Goal: Complete application form

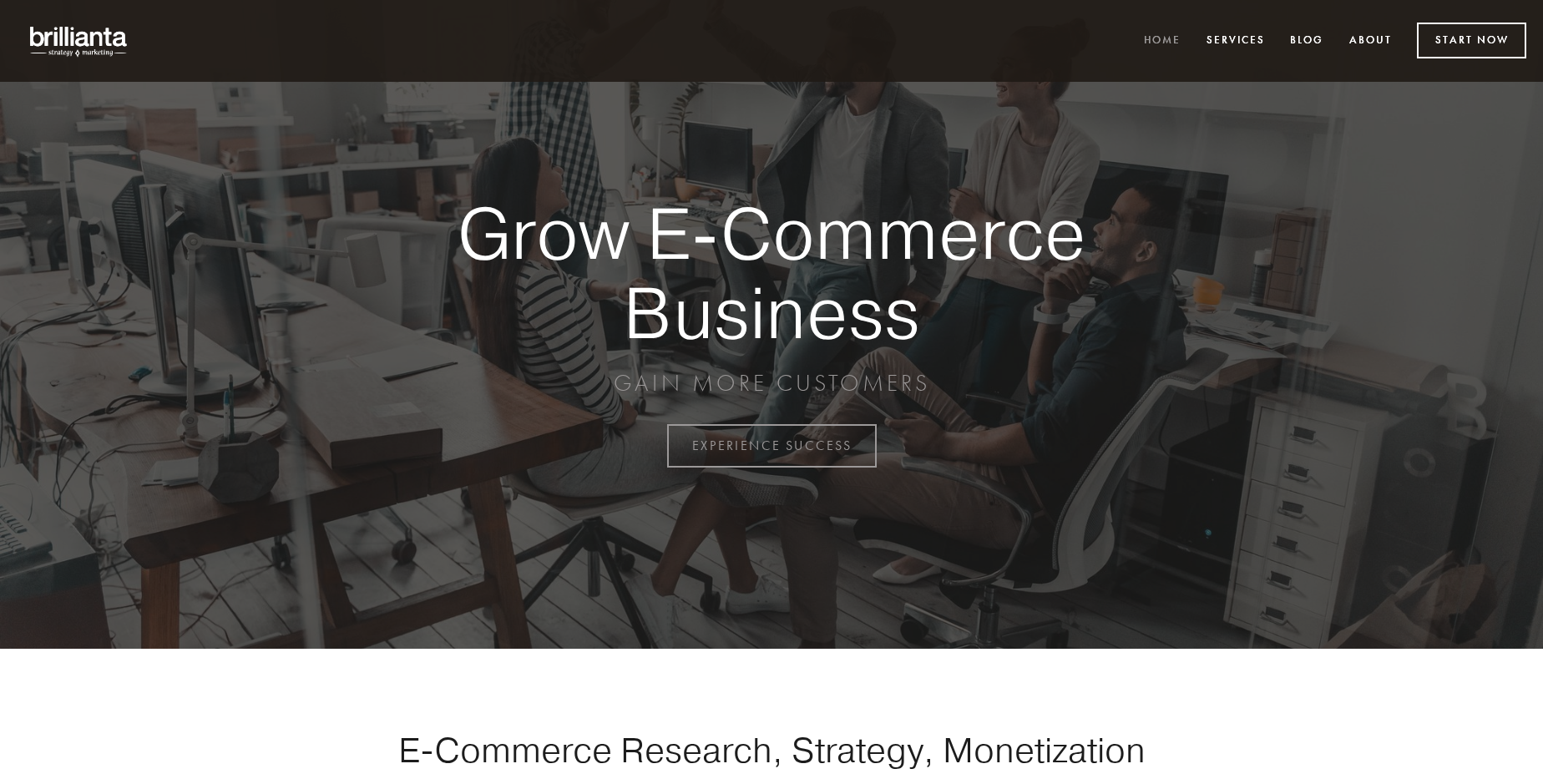
scroll to position [4376, 0]
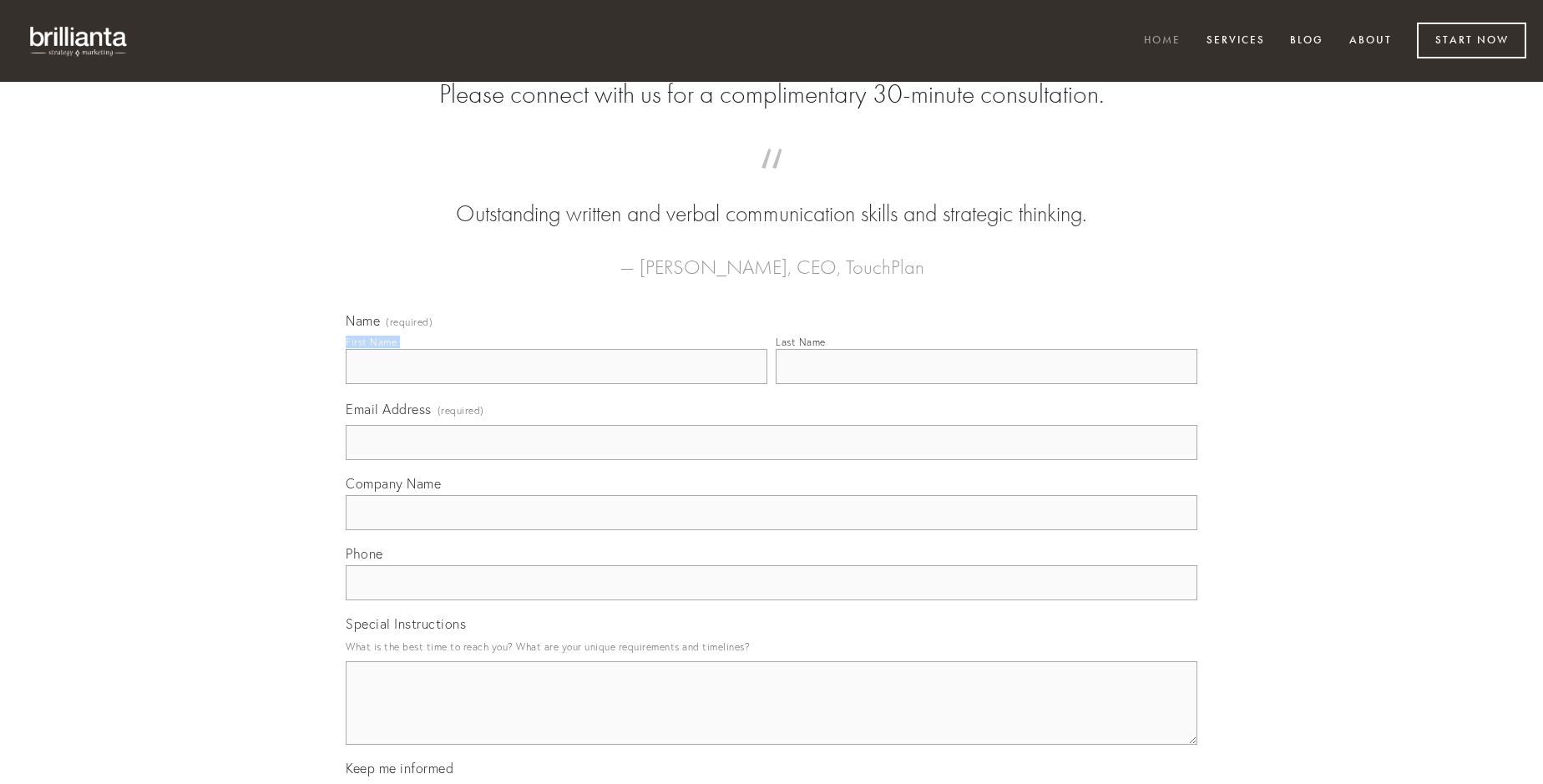
type input "[PERSON_NAME]"
click at [986, 384] on input "Last Name" at bounding box center [986, 367] width 422 height 35
type input "[PERSON_NAME]"
click at [772, 460] on input "Email Address (required)" at bounding box center [772, 443] width 852 height 35
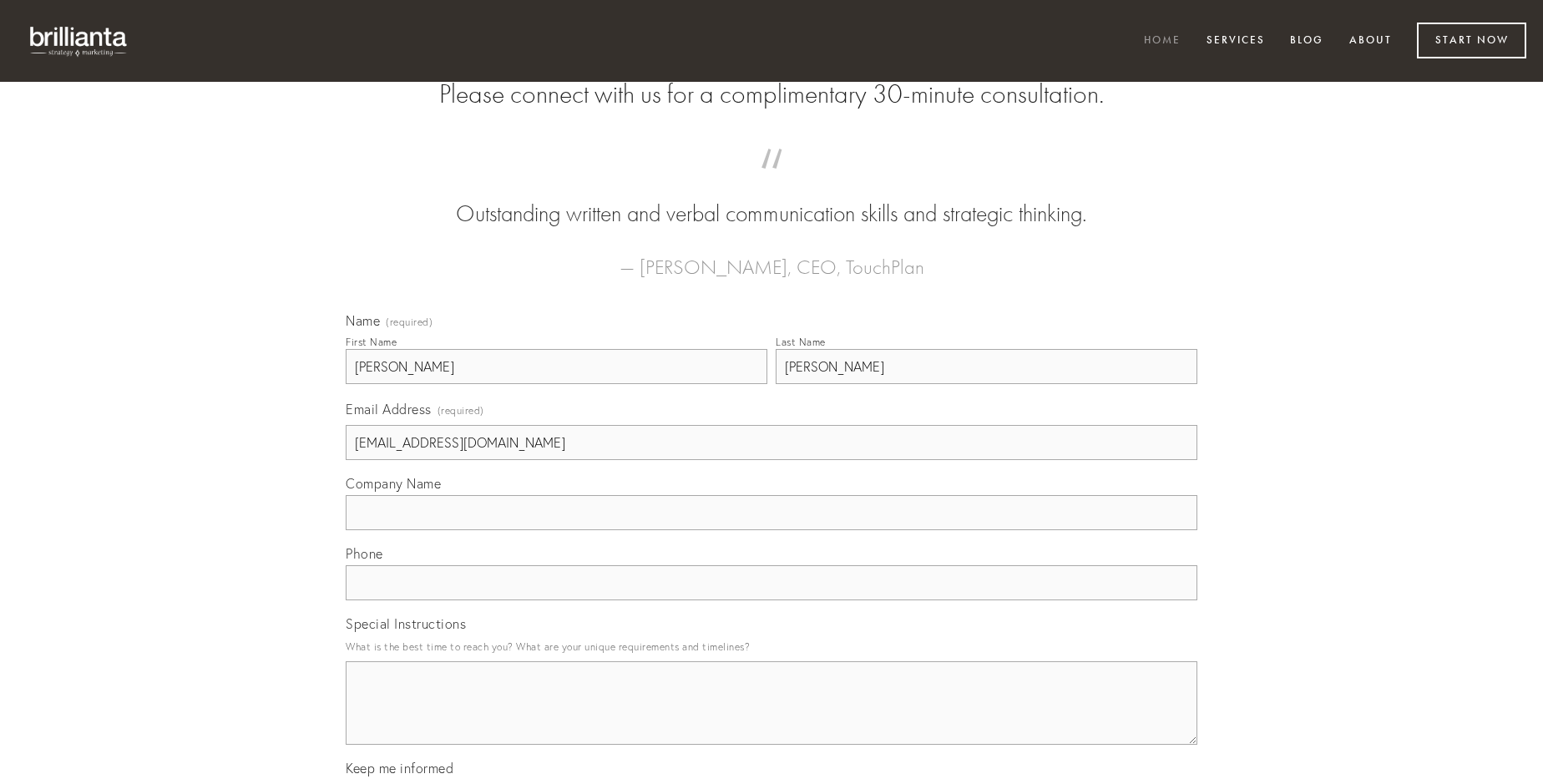
type input "[EMAIL_ADDRESS][DOMAIN_NAME]"
click at [772, 531] on input "Company Name" at bounding box center [772, 512] width 852 height 35
type input "absconditus"
click at [772, 600] on input "text" at bounding box center [772, 583] width 852 height 35
click at [772, 718] on textarea "Special Instructions" at bounding box center [772, 703] width 852 height 84
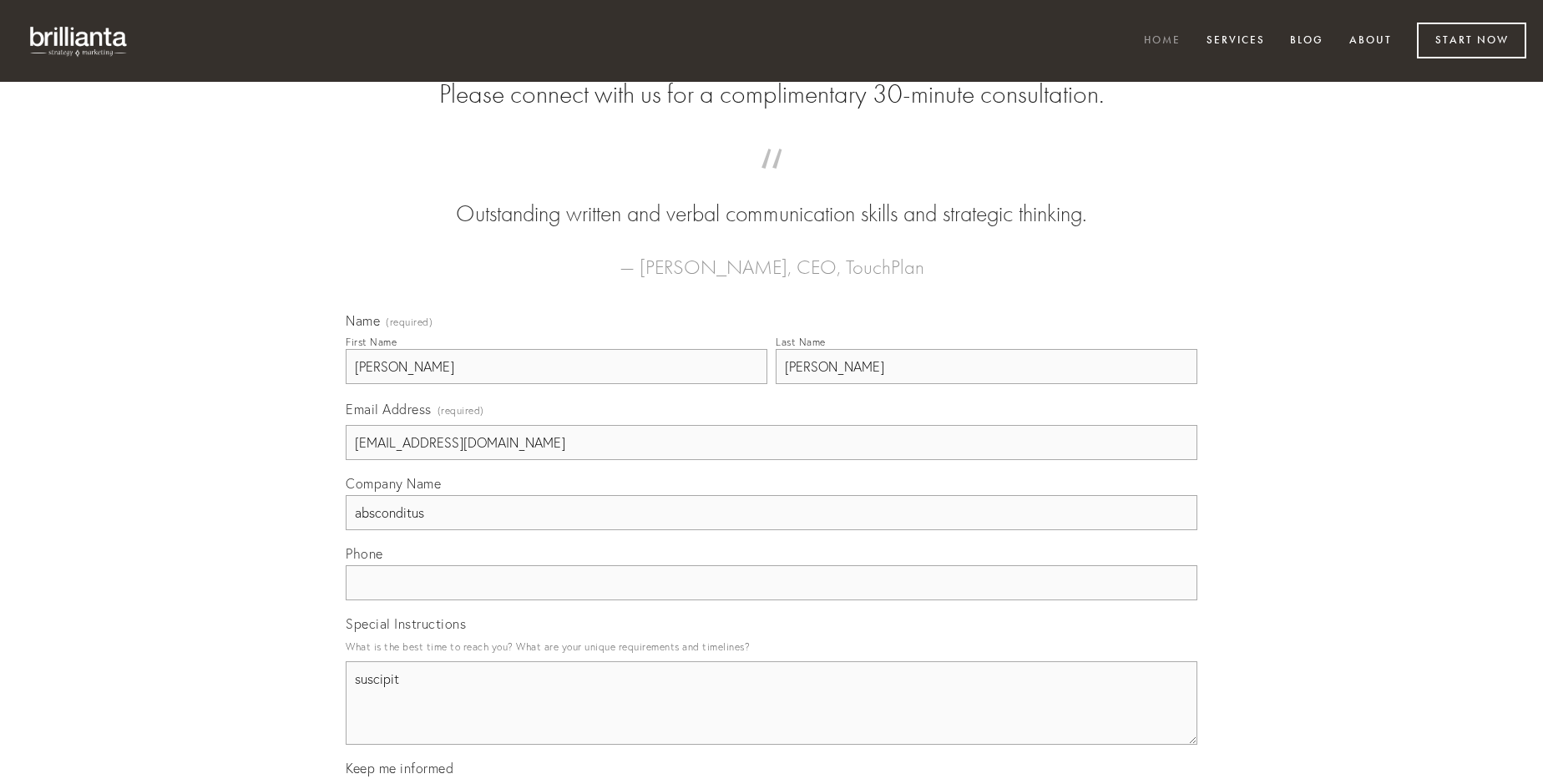
type textarea "suscipit"
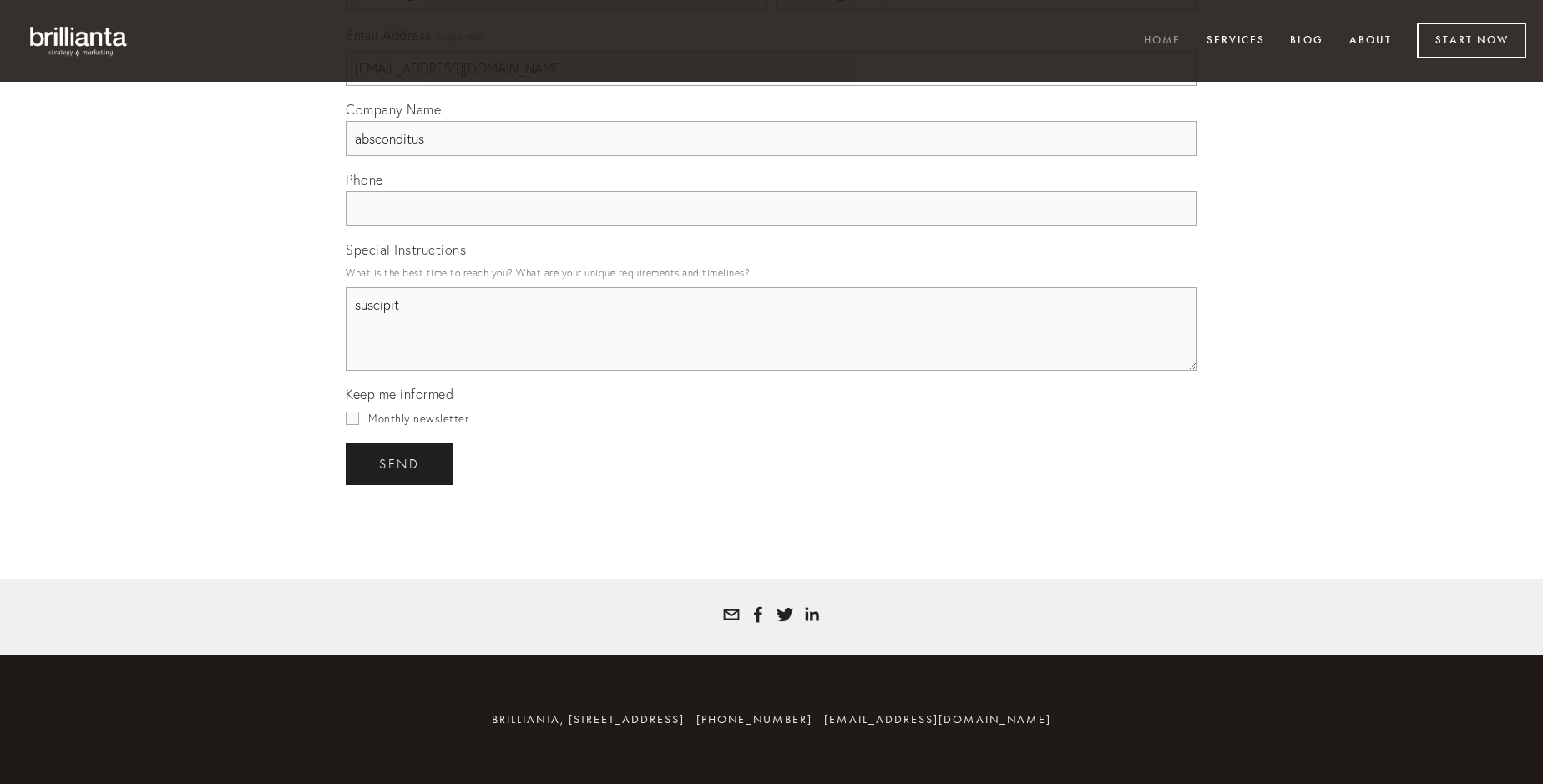
click at [401, 463] on span "send" at bounding box center [399, 463] width 41 height 15
